Goal: Information Seeking & Learning: Check status

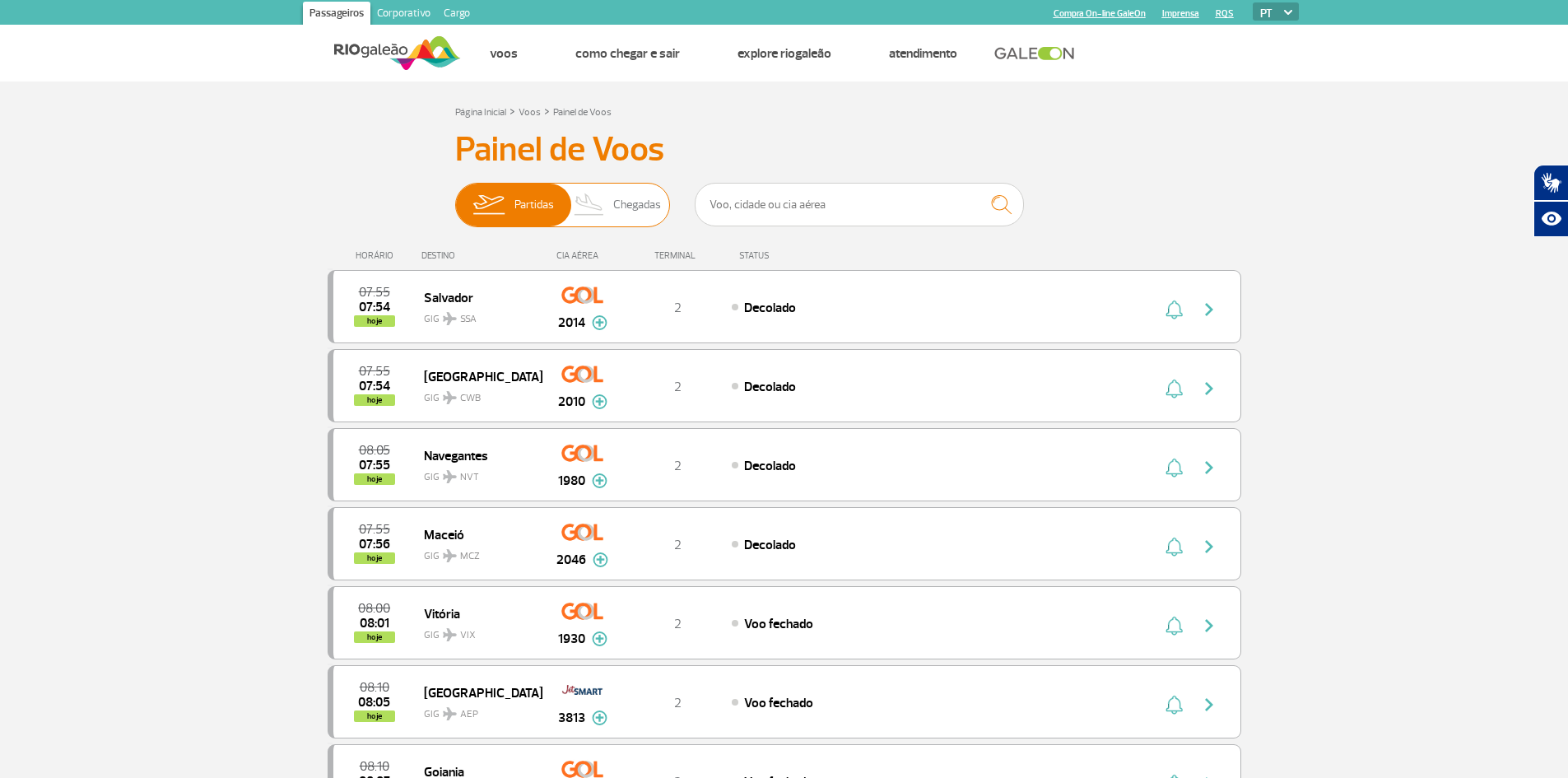
click at [509, 211] on img at bounding box center [489, 205] width 52 height 42
click at [455, 196] on input "Partidas Chegadas" at bounding box center [455, 196] width 0 height 0
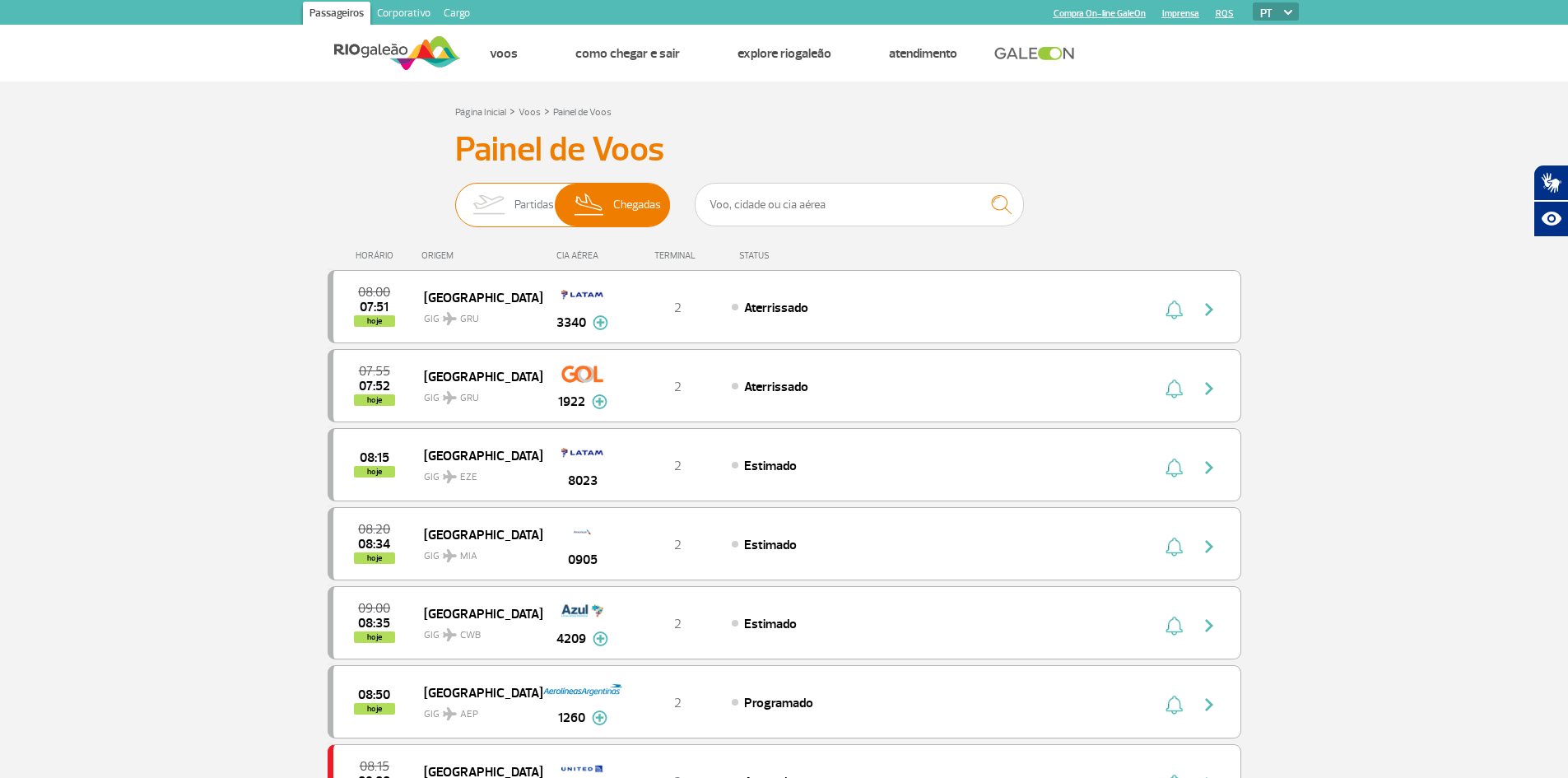
click at [497, 206] on img at bounding box center [489, 205] width 52 height 42
click at [455, 196] on input "Partidas Chegadas" at bounding box center [455, 196] width 0 height 0
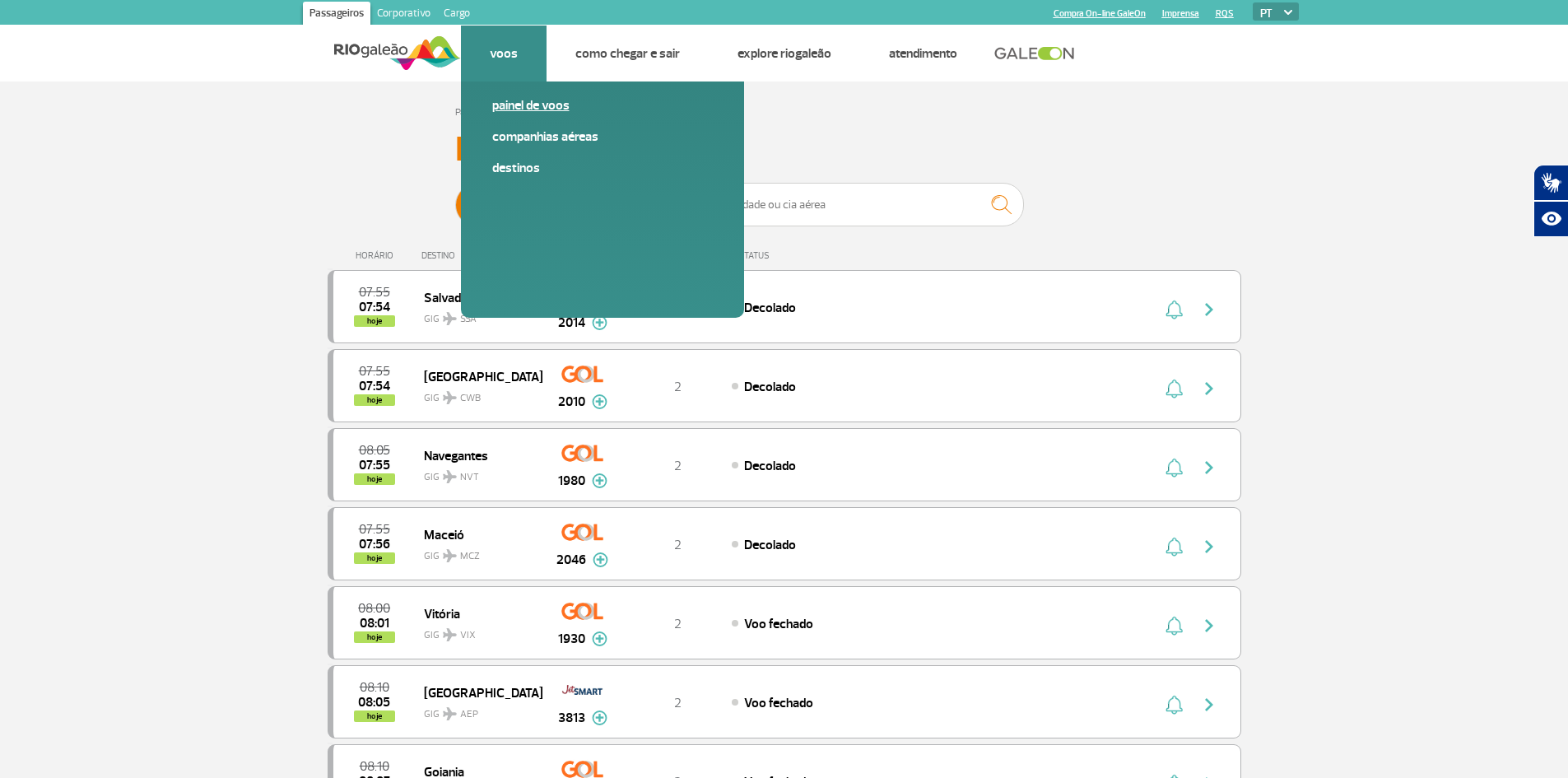
click at [505, 110] on link "Painel de voos" at bounding box center [602, 105] width 220 height 18
click at [511, 107] on link "Painel de voos" at bounding box center [602, 105] width 220 height 18
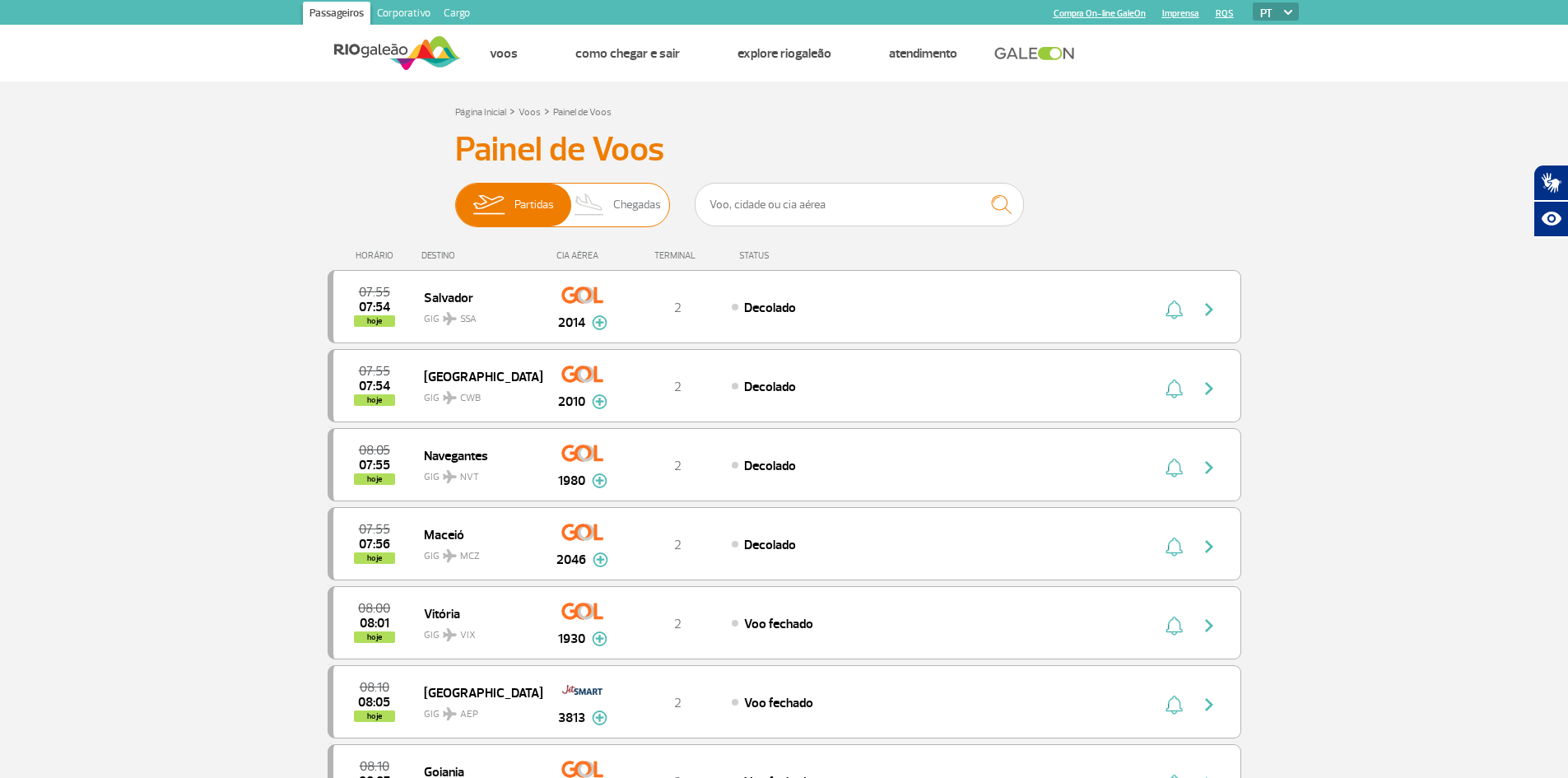
click at [606, 219] on img at bounding box center [590, 205] width 48 height 42
click at [455, 196] on input "Partidas Chegadas" at bounding box center [455, 196] width 0 height 0
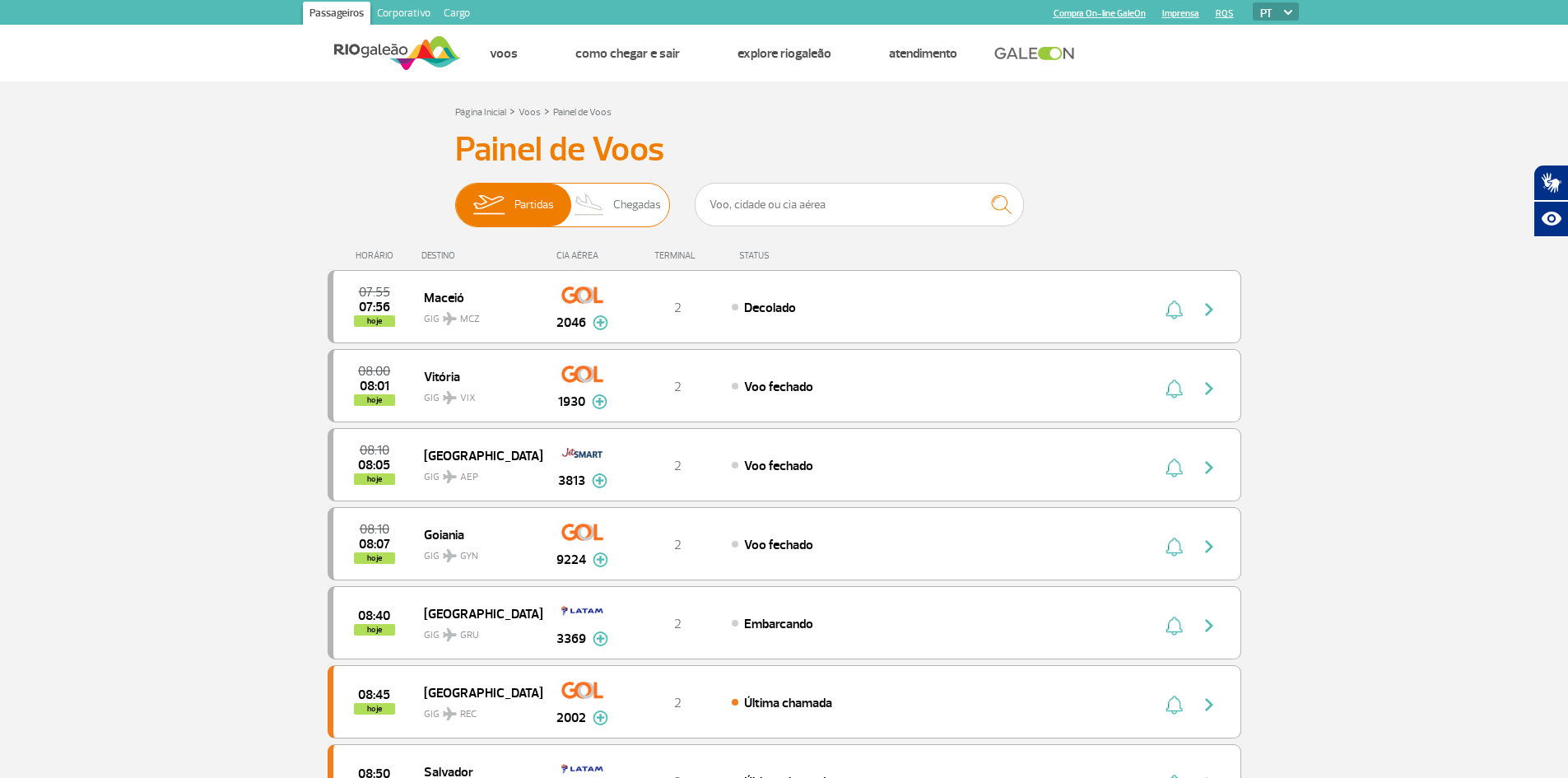
click at [600, 202] on img at bounding box center [590, 205] width 48 height 42
click at [455, 196] on input "Partidas Chegadas" at bounding box center [455, 196] width 0 height 0
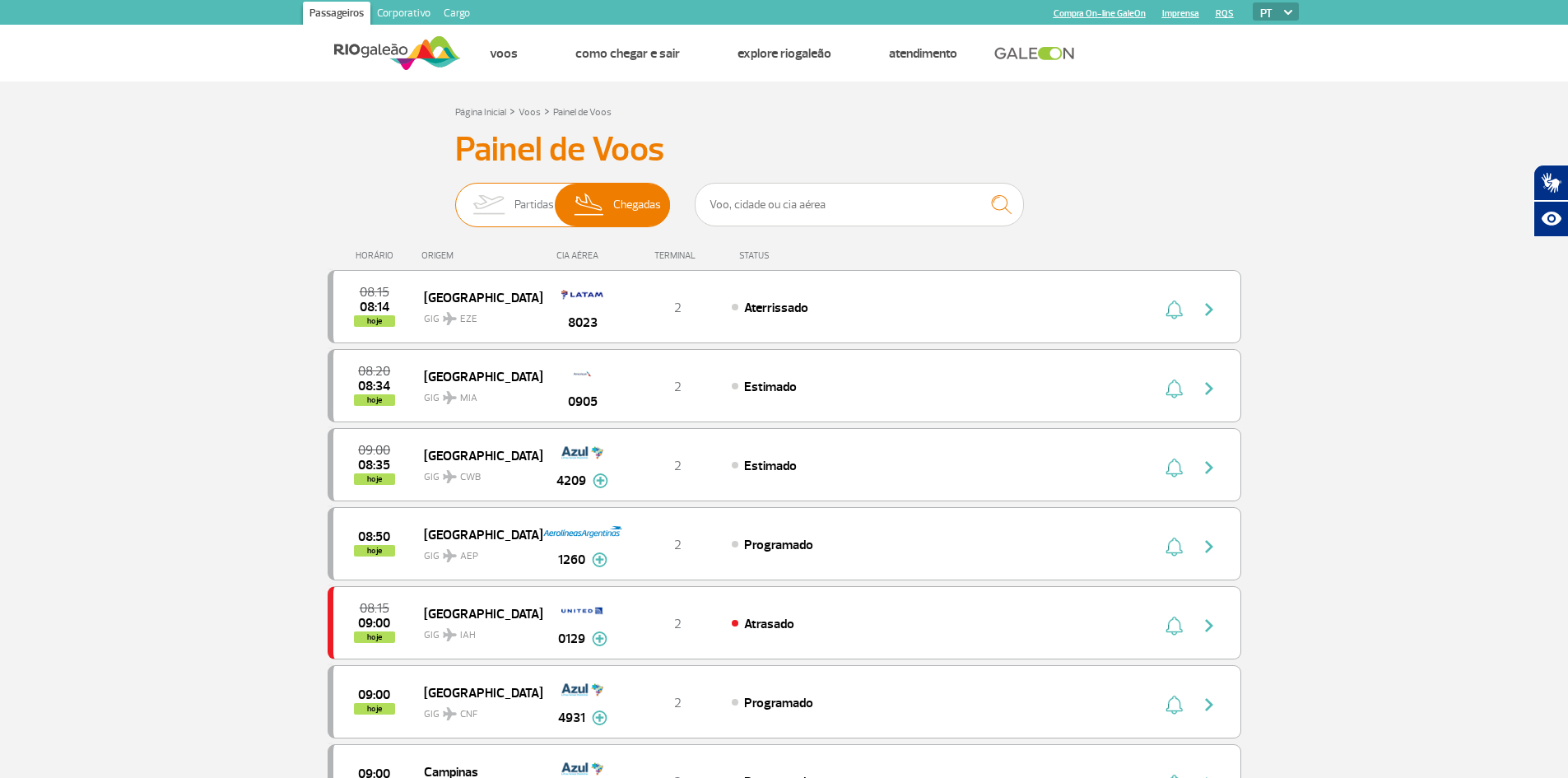
click at [506, 202] on img at bounding box center [489, 205] width 52 height 42
click at [455, 196] on input "Partidas Chegadas" at bounding box center [455, 196] width 0 height 0
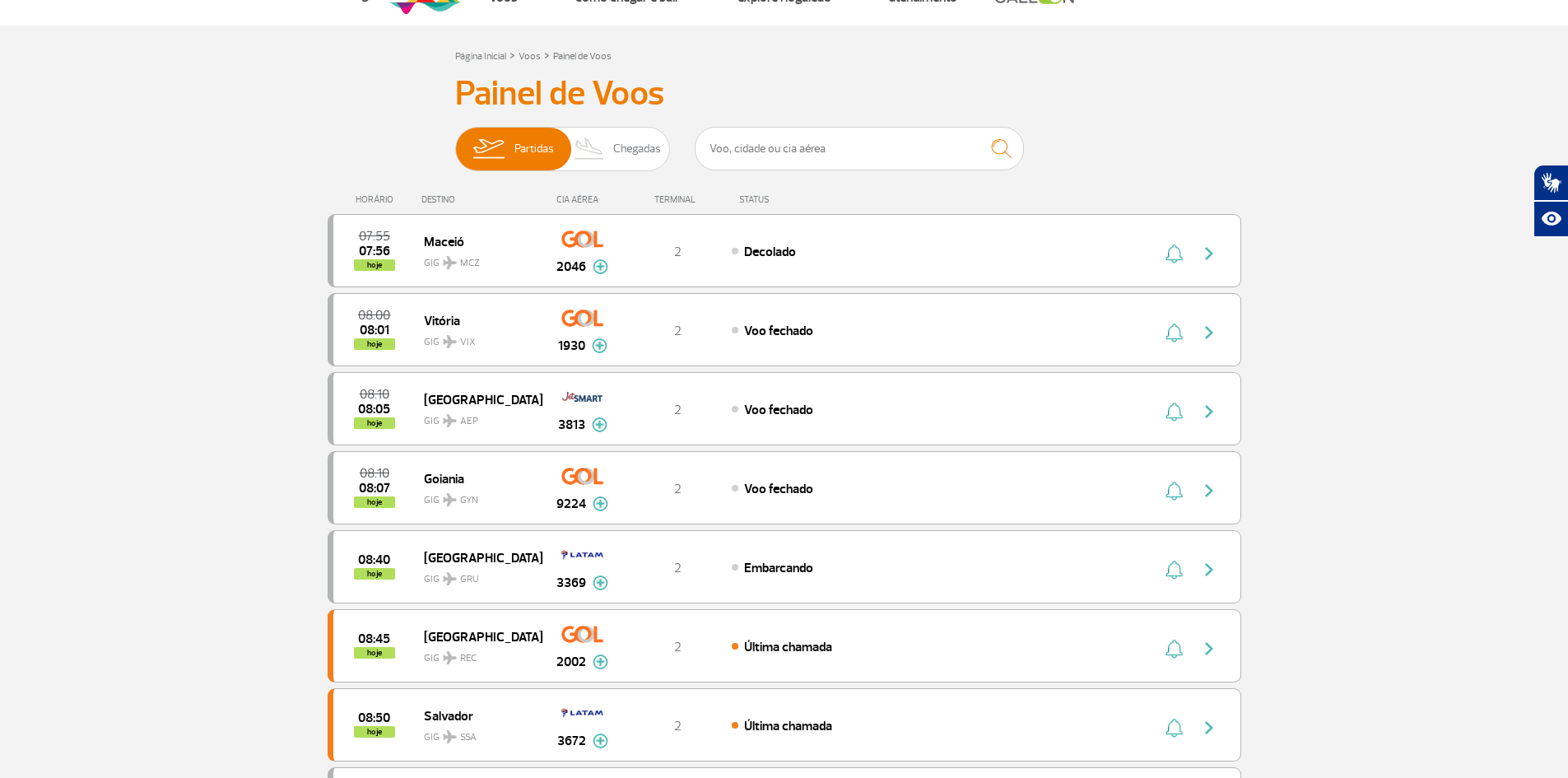
scroll to position [193, 0]
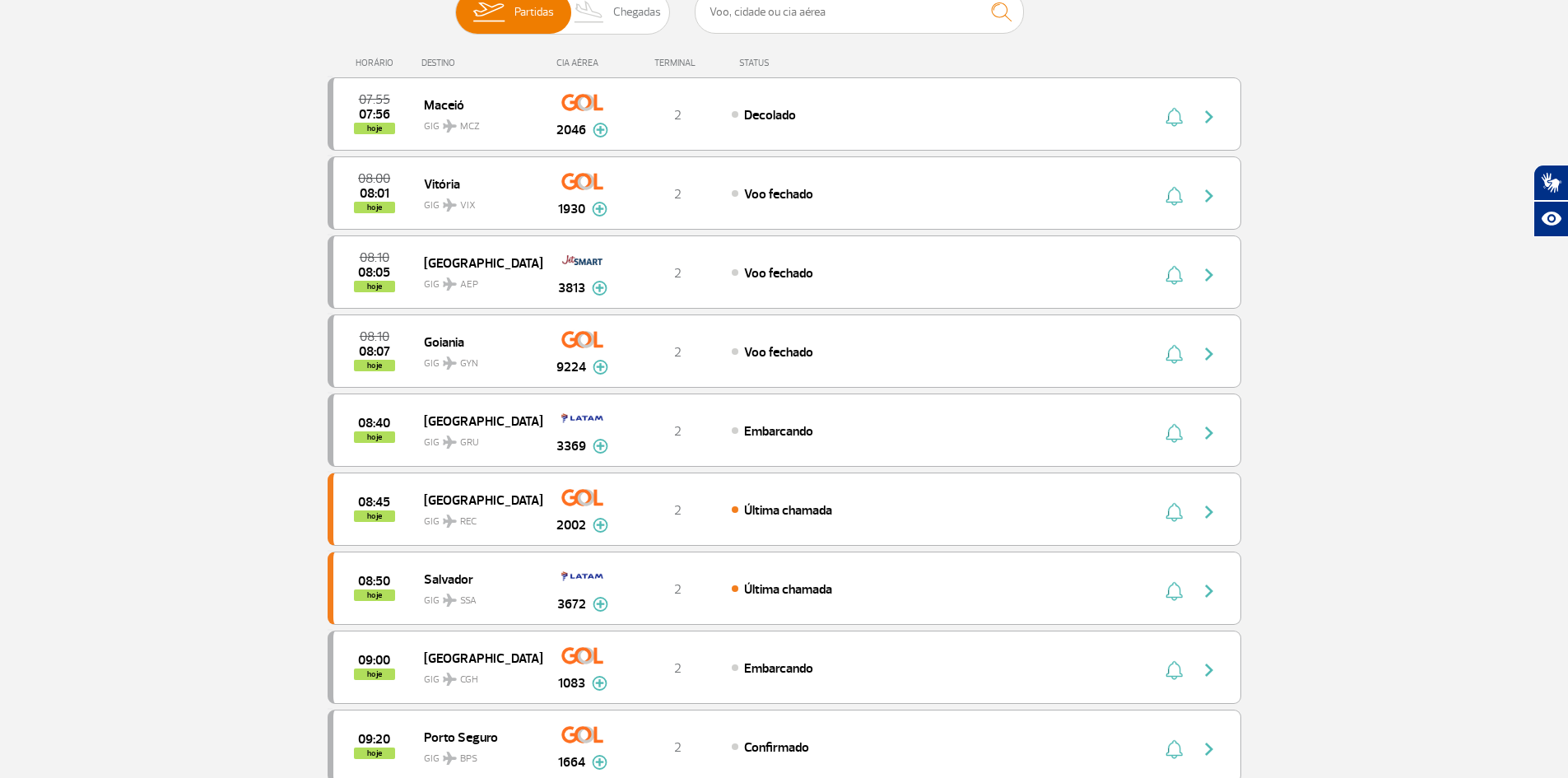
click at [445, 65] on div "DESTINO" at bounding box center [481, 63] width 120 height 11
click at [587, 65] on div "CIA AÉREA" at bounding box center [583, 63] width 83 height 11
